Goal: Transaction & Acquisition: Purchase product/service

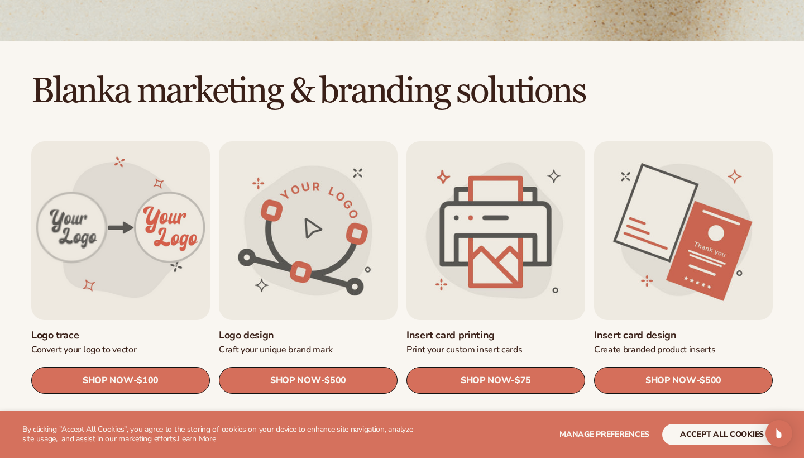
scroll to position [264, 0]
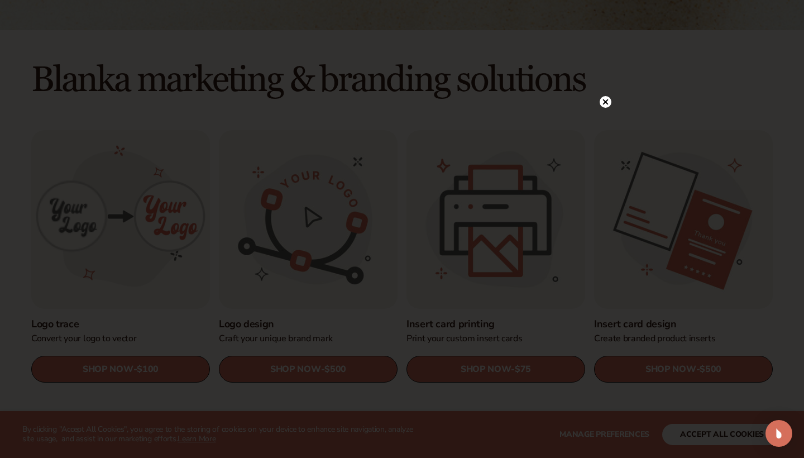
click at [608, 99] on circle at bounding box center [606, 102] width 12 height 12
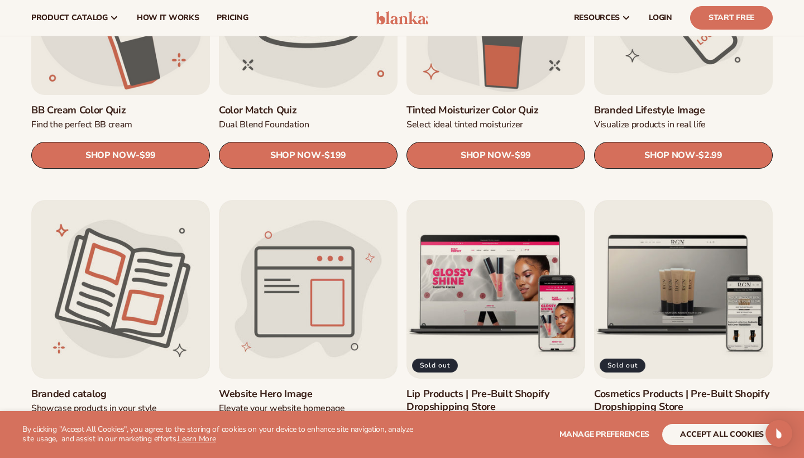
scroll to position [970, 0]
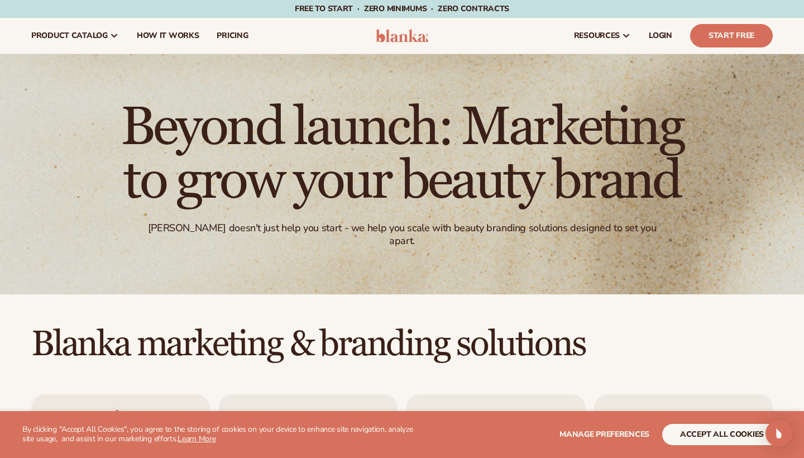
scroll to position [0, 0]
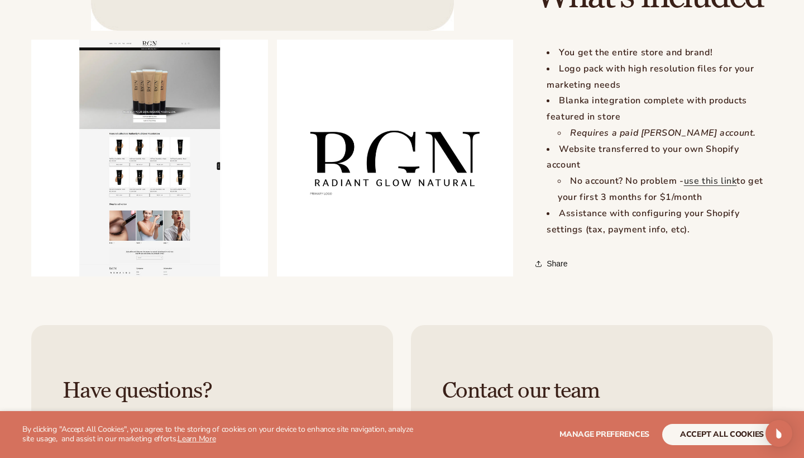
scroll to position [1180, 0]
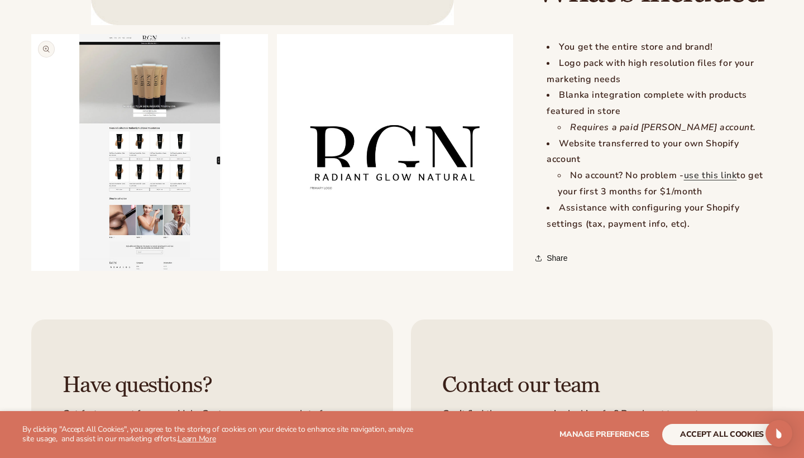
click at [31, 270] on button "Open media 2 in modal" at bounding box center [31, 270] width 0 height 0
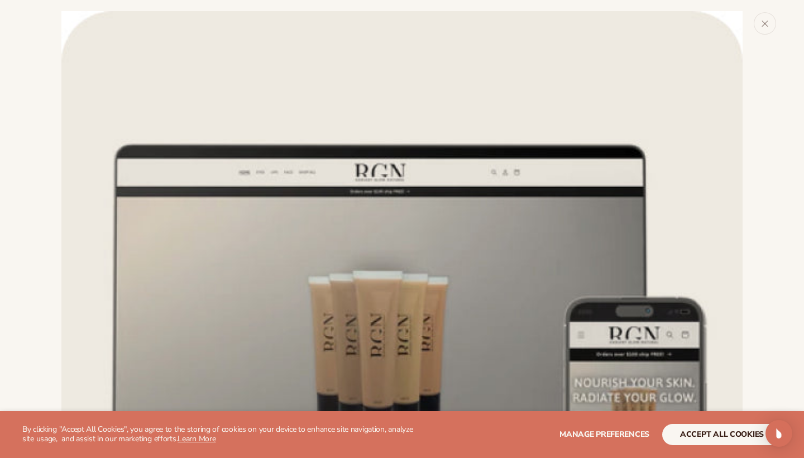
scroll to position [701, 0]
